Goal: Information Seeking & Learning: Learn about a topic

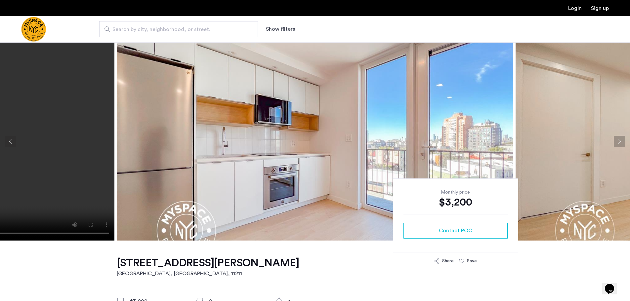
click at [618, 141] on button "Next apartment" at bounding box center [619, 141] width 11 height 11
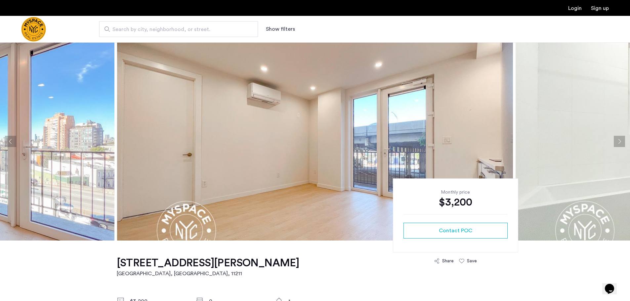
click at [615, 139] on button "Next apartment" at bounding box center [619, 141] width 11 height 11
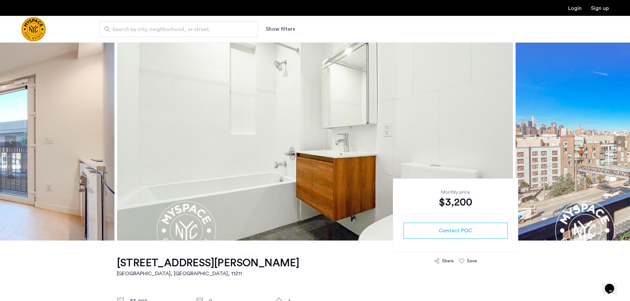
click at [615, 139] on button "Next apartment" at bounding box center [619, 141] width 11 height 11
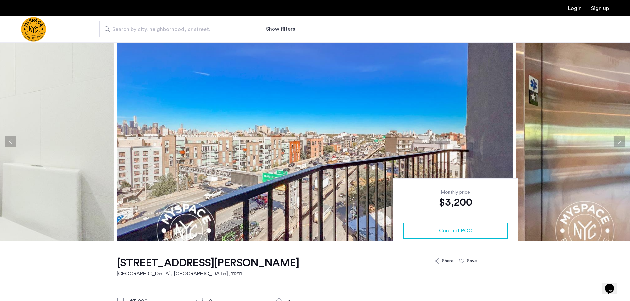
click at [615, 139] on button "Next apartment" at bounding box center [619, 141] width 11 height 11
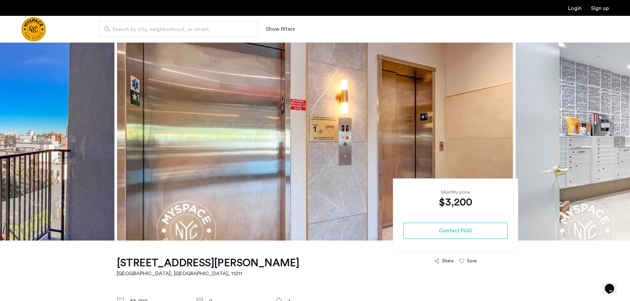
click at [615, 139] on button "Next apartment" at bounding box center [619, 141] width 11 height 11
